Goal: Book appointment/travel/reservation

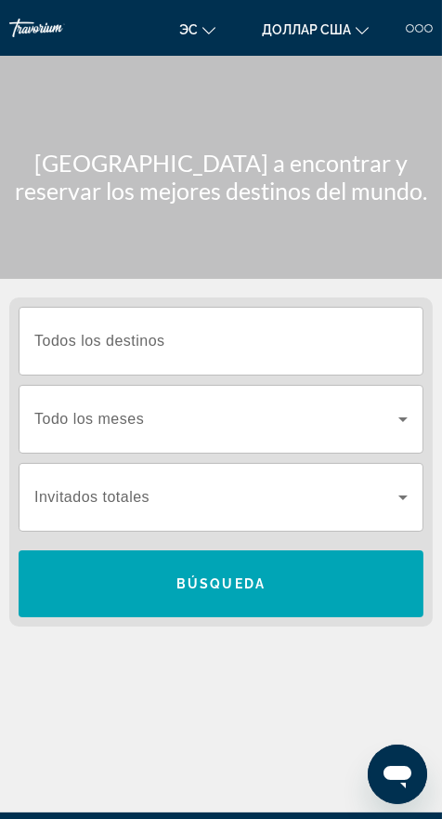
click at [201, 347] on input "Destination Todos los destinos" at bounding box center [221, 342] width 374 height 22
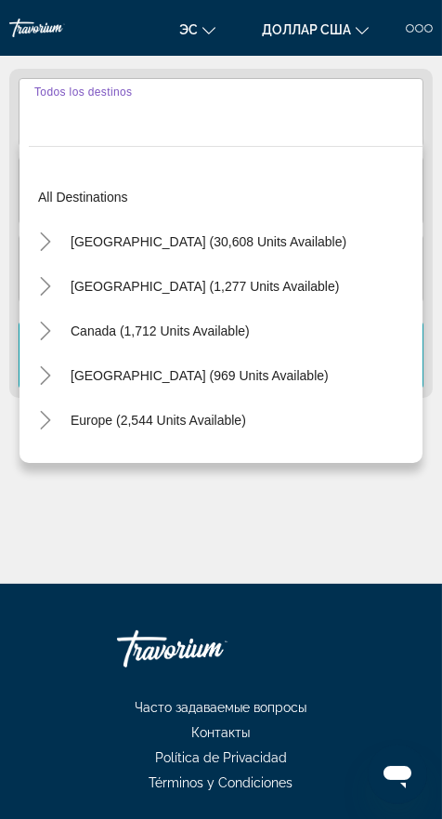
scroll to position [232, 0]
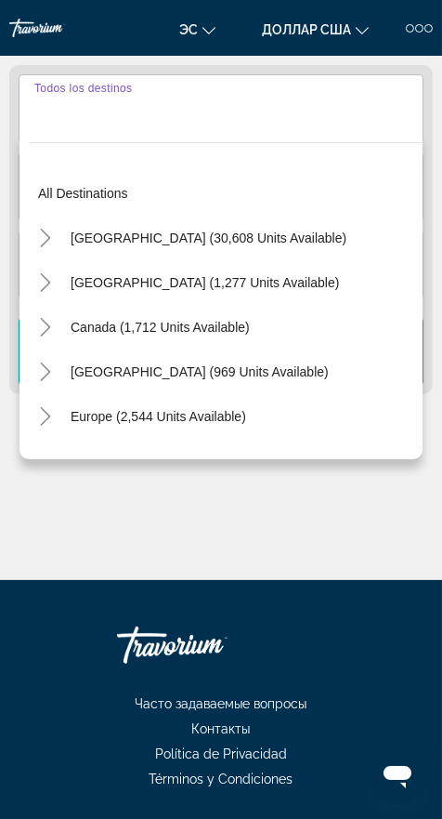
click at [48, 413] on icon "Toggle Europe (2,544 units available)" at bounding box center [45, 416] width 19 height 19
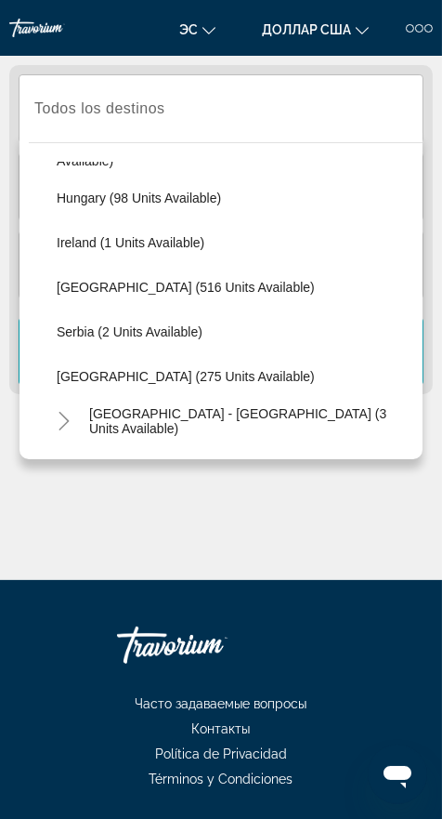
scroll to position [620, 0]
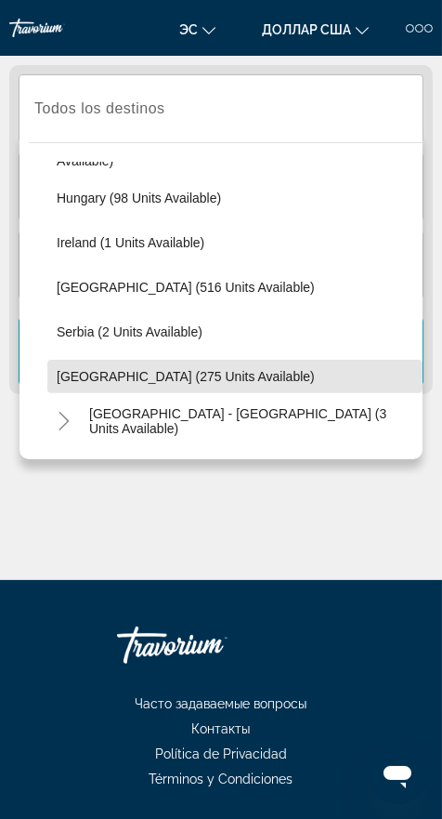
click at [187, 376] on span "[GEOGRAPHIC_DATA] (275 units available)" at bounding box center [186, 376] width 258 height 15
type input "**********"
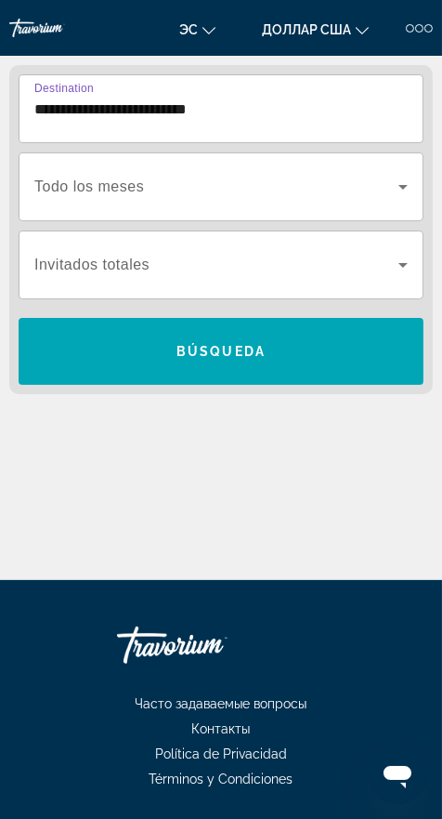
click at [351, 182] on span "Виджет поиска" at bounding box center [216, 187] width 364 height 22
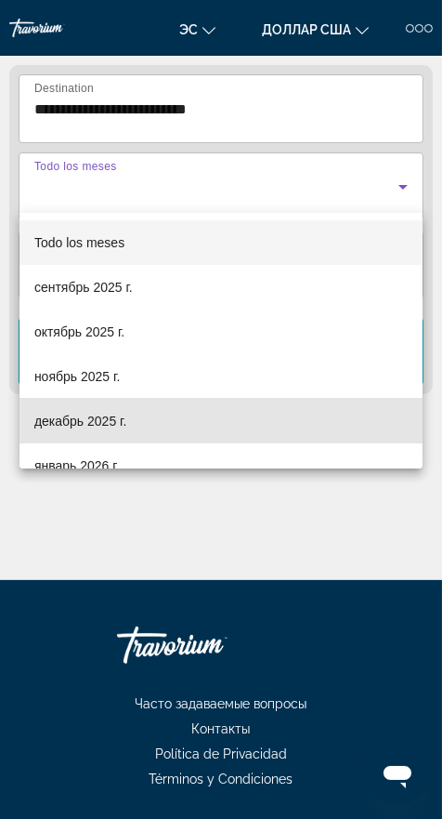
click at [100, 420] on font "декабрь 2025 г." at bounding box center [80, 421] width 92 height 15
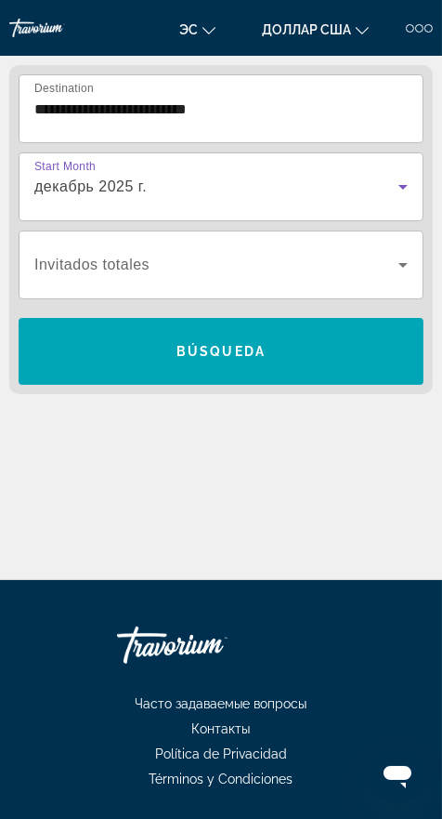
click at [226, 360] on span "Виджет поиска" at bounding box center [221, 351] width 405 height 45
